Goal: Task Accomplishment & Management: Manage account settings

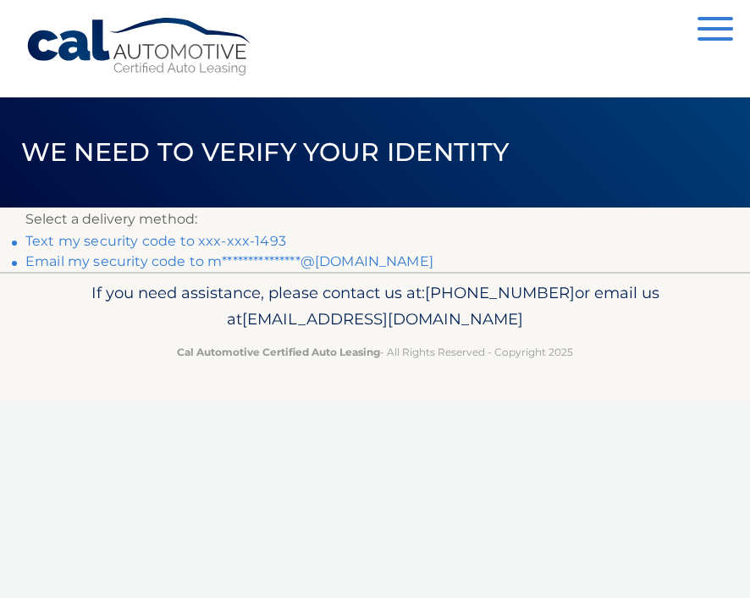
click at [119, 240] on link "Text my security code to xxx-xxx-1493" at bounding box center [155, 241] width 261 height 16
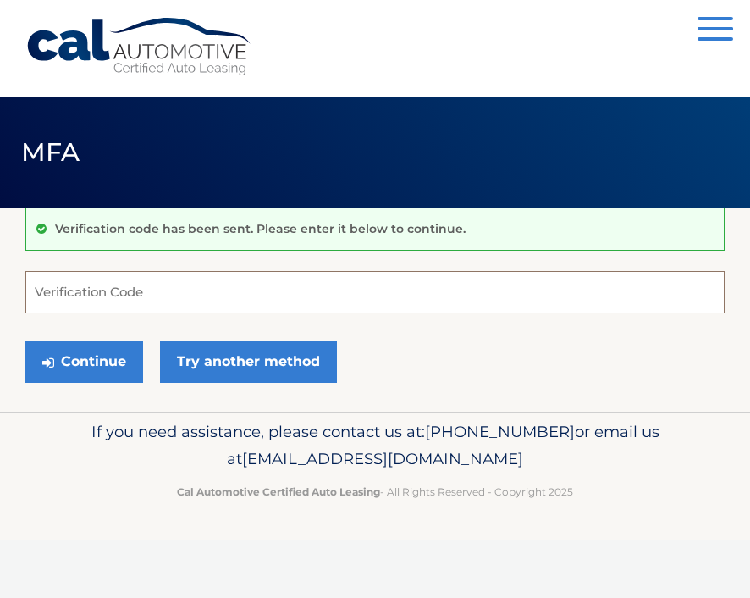
click at [179, 276] on input "Verification Code" at bounding box center [374, 292] width 699 height 42
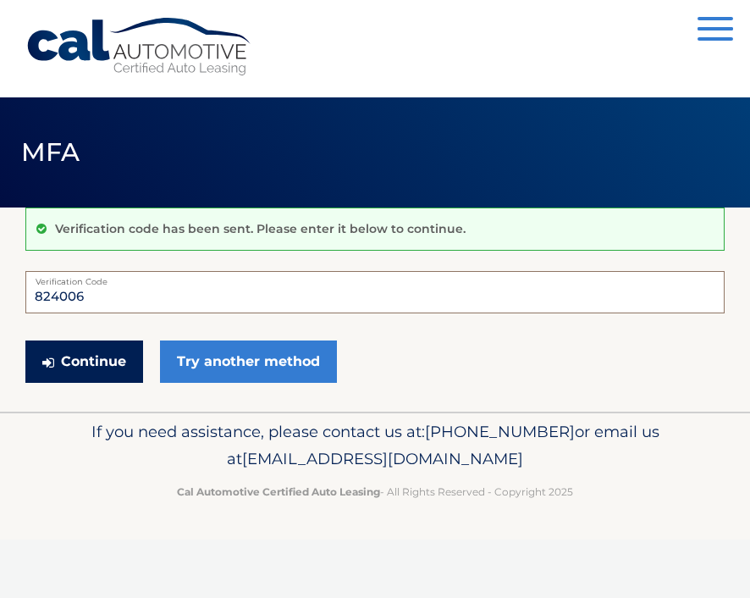
type input "824006"
click at [89, 364] on button "Continue" at bounding box center [84, 361] width 118 height 42
